Goal: Task Accomplishment & Management: Manage account settings

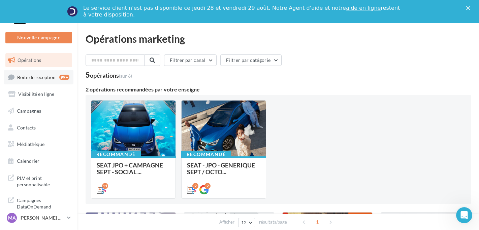
click at [31, 79] on span "Boîte de réception" at bounding box center [36, 77] width 38 height 6
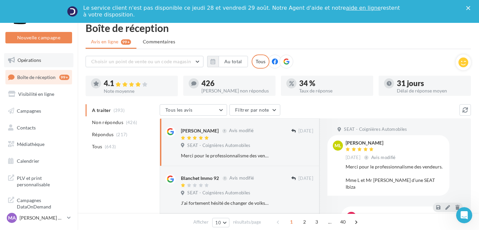
click at [60, 55] on link "Opérations" at bounding box center [38, 60] width 69 height 14
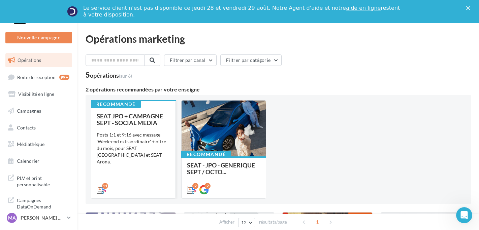
click at [161, 139] on div "Posts 1:1 et 9:16 avec message 'Week-end extraordinaire' + offre du mois, pour …" at bounding box center [133, 149] width 73 height 34
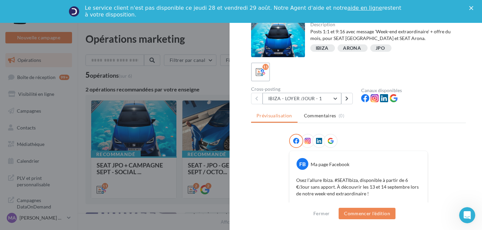
click at [318, 99] on button "IBIZA - LOYER /JOUR - 1" at bounding box center [302, 98] width 79 height 11
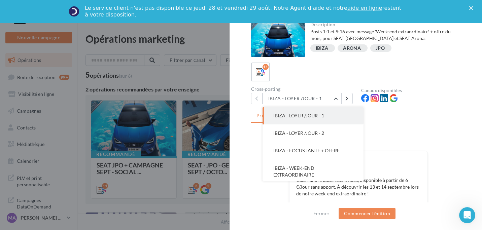
click at [365, 119] on ul "Prévisualisation Commentaires (0)" at bounding box center [358, 116] width 215 height 13
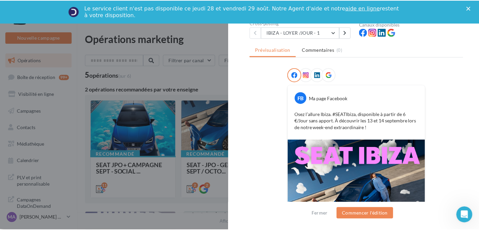
scroll to position [34, 0]
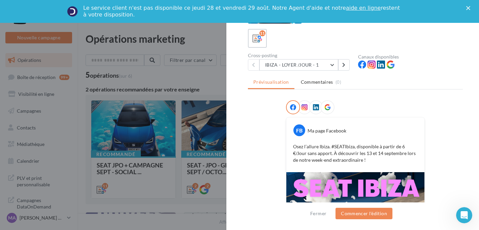
click at [111, 123] on div at bounding box center [239, 115] width 479 height 230
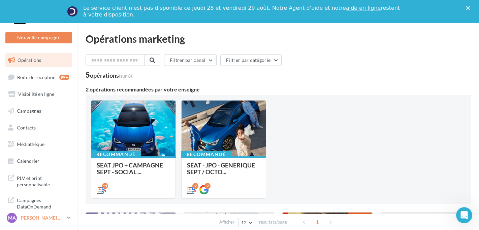
click at [51, 224] on link "MA Mishelle ALEGRE CANALES SEAT-COIGNIERES" at bounding box center [38, 218] width 67 height 13
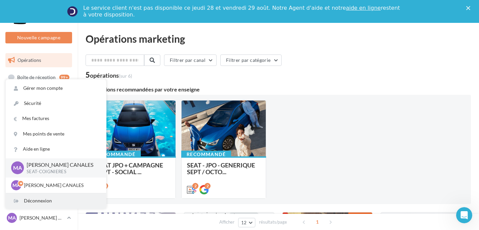
click at [60, 204] on div "Déconnexion" at bounding box center [56, 201] width 100 height 15
